Goal: Task Accomplishment & Management: Manage account settings

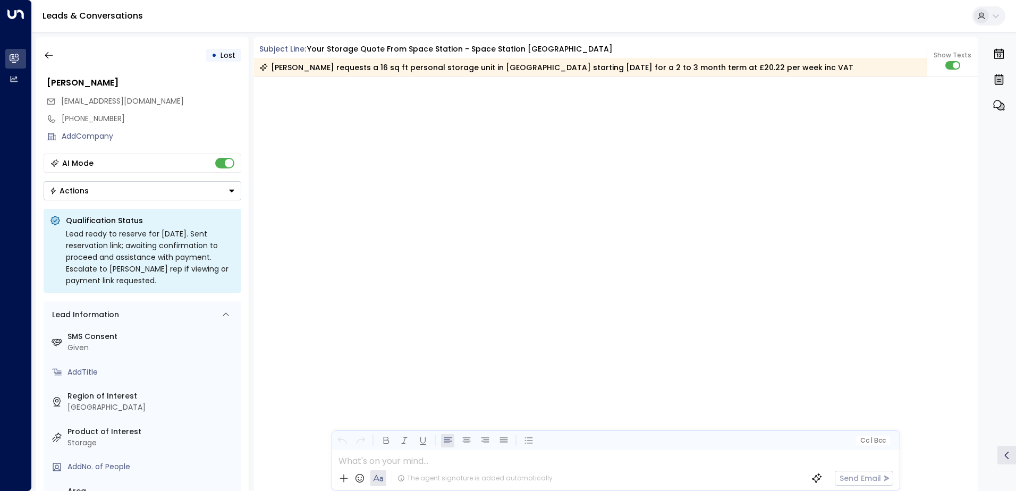
scroll to position [2235, 0]
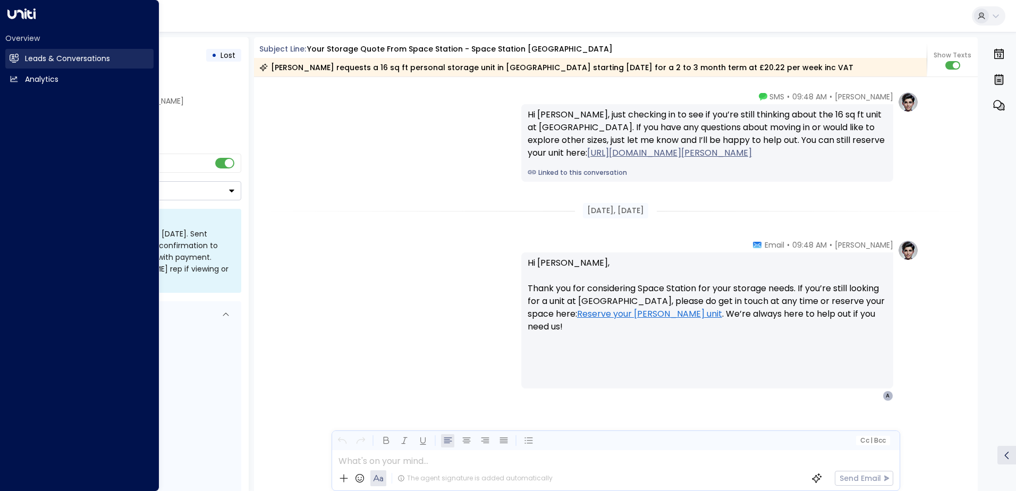
click at [57, 54] on h2 "Leads & Conversations" at bounding box center [67, 58] width 85 height 11
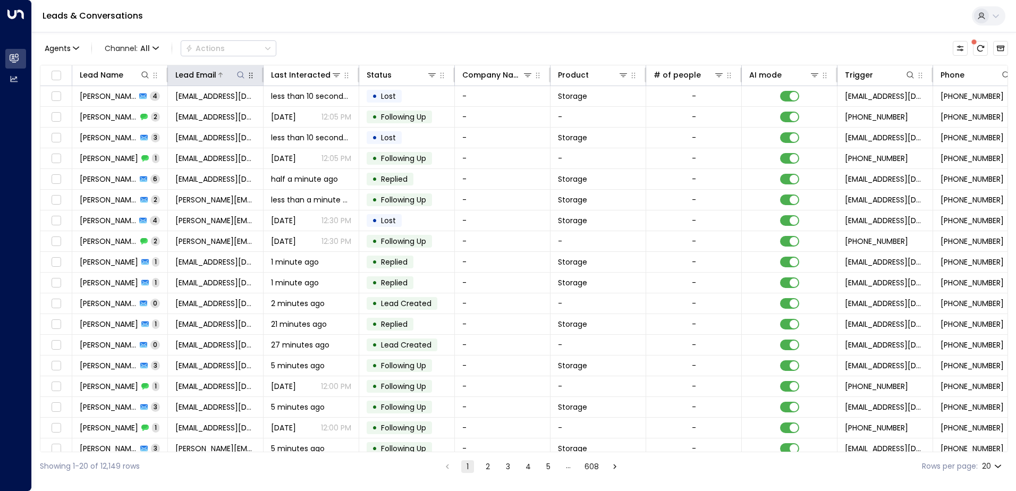
click at [241, 72] on icon at bounding box center [240, 74] width 7 height 7
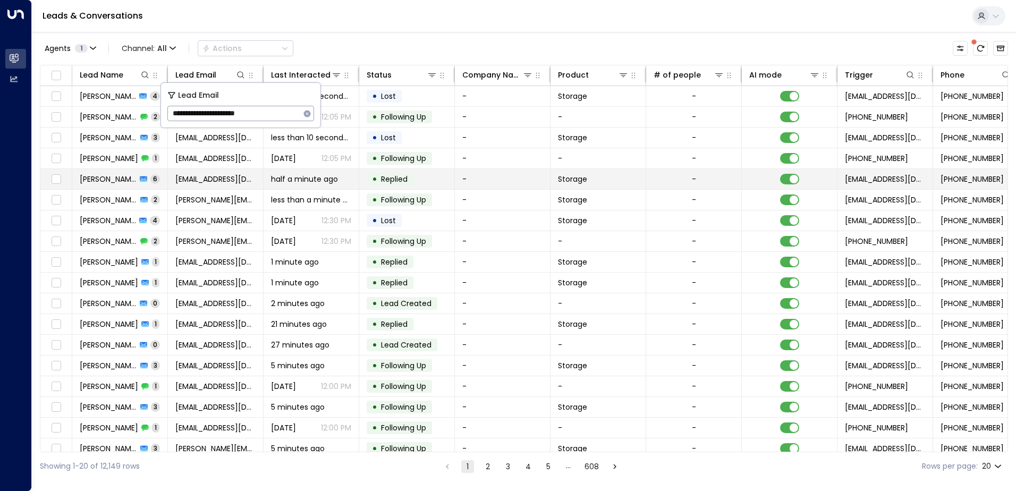
type input "**********"
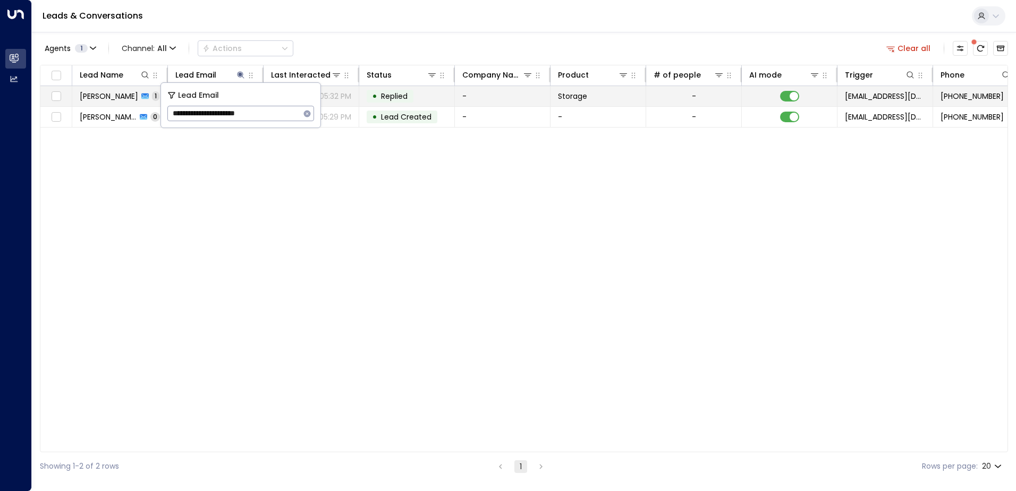
click at [486, 93] on td "-" at bounding box center [503, 96] width 96 height 20
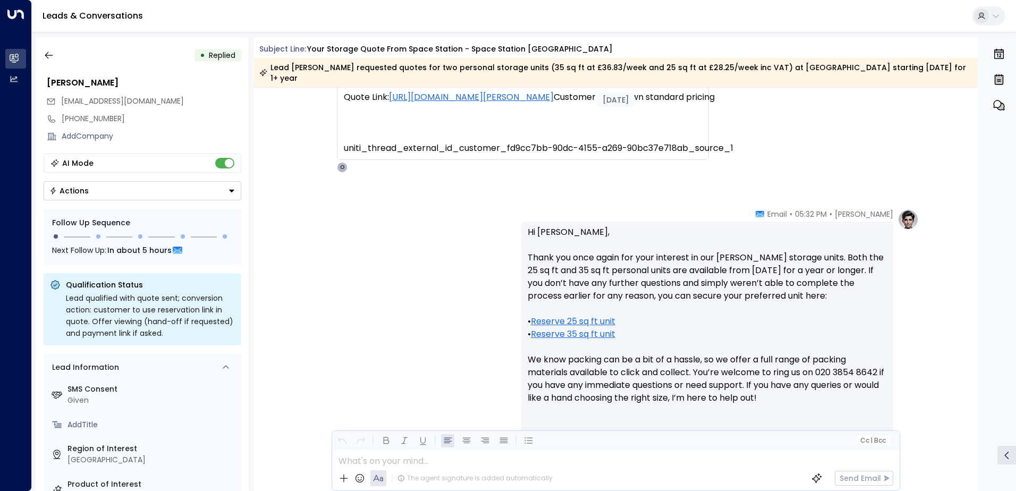
scroll to position [343, 0]
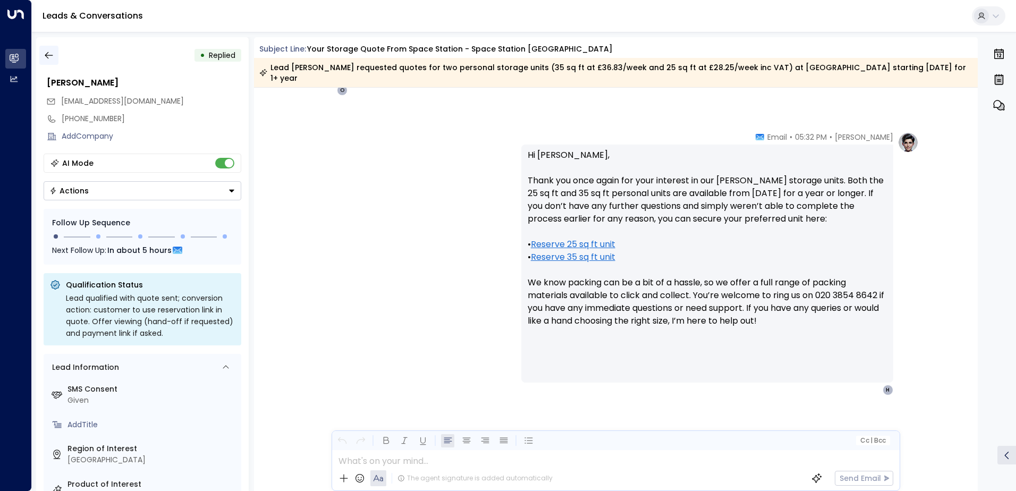
click at [54, 58] on icon "button" at bounding box center [49, 55] width 11 height 11
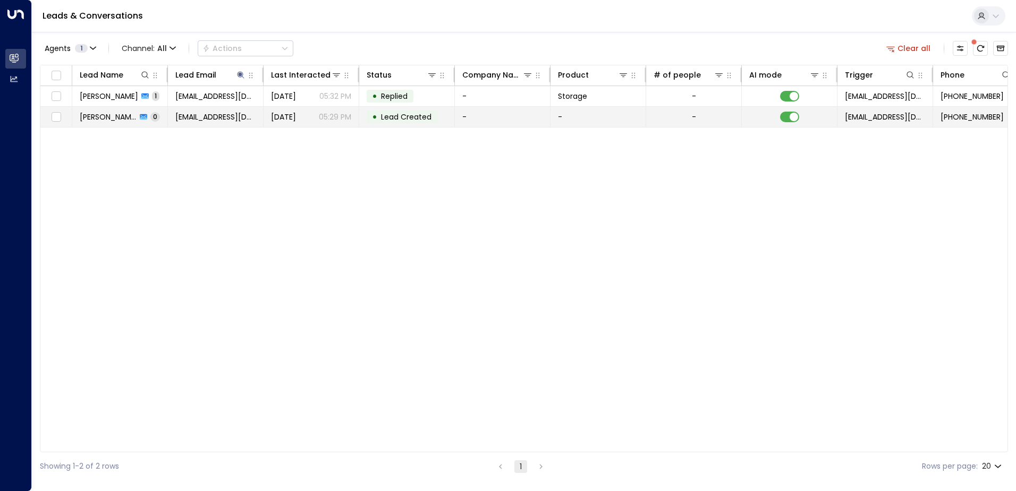
click at [600, 117] on td "-" at bounding box center [598, 117] width 96 height 20
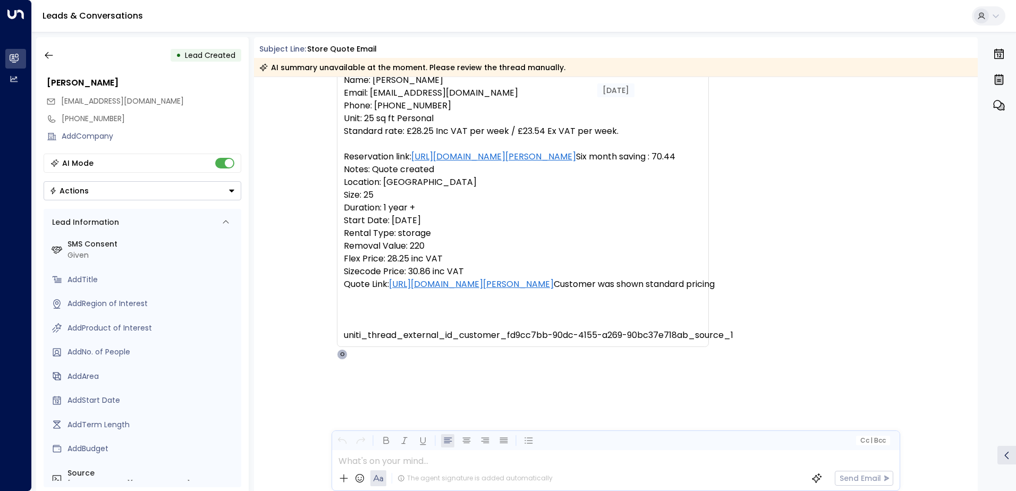
scroll to position [69, 0]
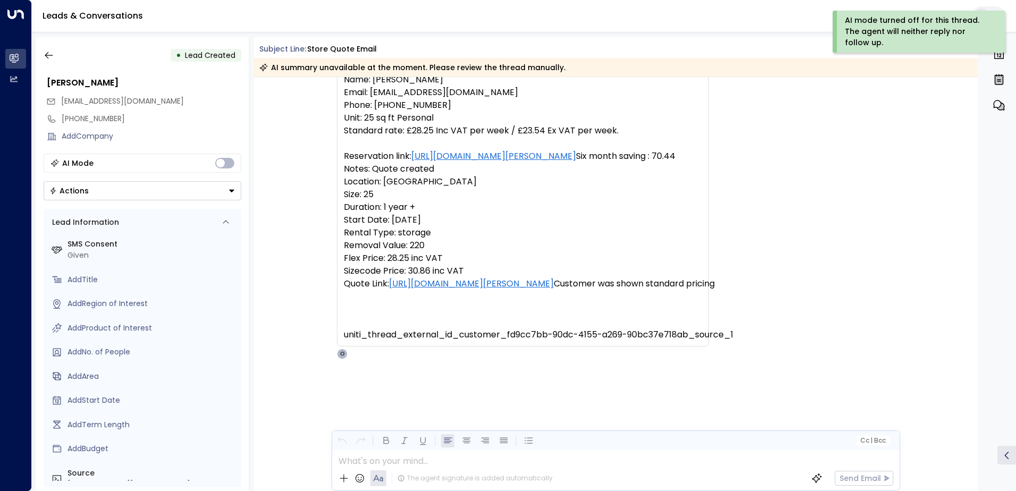
drag, startPoint x: 51, startPoint y: 55, endPoint x: 74, endPoint y: 49, distance: 23.6
click at [64, 50] on div "• Lead Created" at bounding box center [143, 55] width 198 height 19
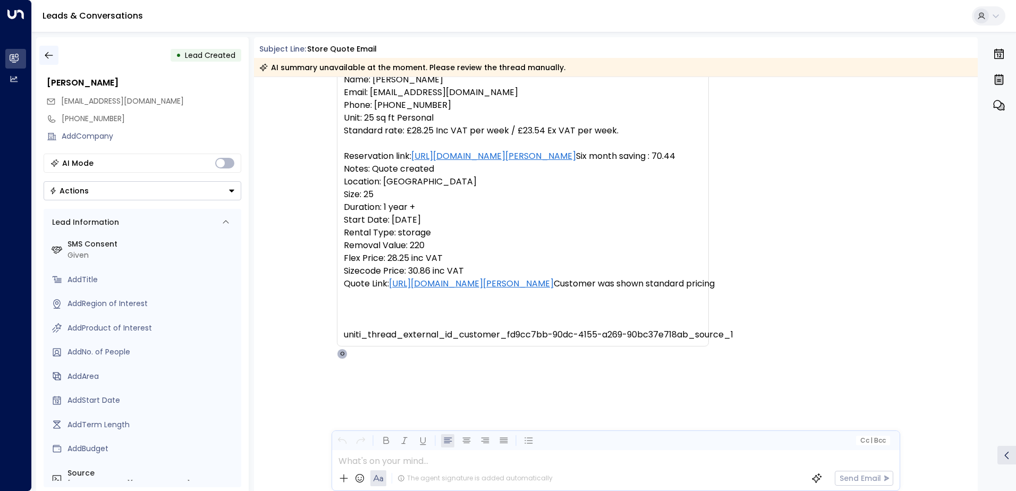
click at [48, 56] on icon "button" at bounding box center [49, 55] width 11 height 11
